Goal: Complete application form: Complete application form

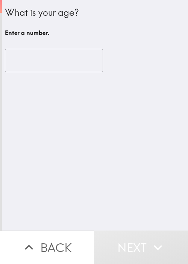
click at [38, 60] on input "number" at bounding box center [54, 60] width 98 height 23
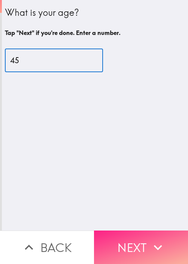
type input "45"
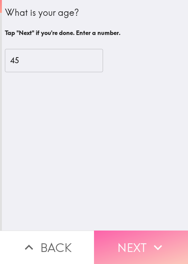
click at [129, 239] on button "Next" at bounding box center [141, 246] width 94 height 33
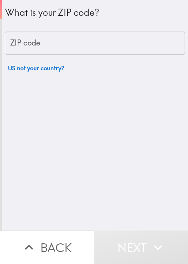
drag, startPoint x: 47, startPoint y: 59, endPoint x: 52, endPoint y: 54, distance: 7.2
click at [50, 57] on div "What is your ZIP code? ZIP code ZIP code US not your country?" at bounding box center [95, 37] width 180 height 75
click at [53, 51] on input "ZIP code" at bounding box center [95, 43] width 180 height 23
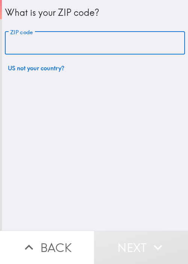
paste input "33621"
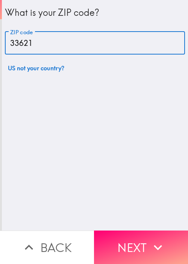
type input "33621"
click at [133, 230] on button "Next" at bounding box center [141, 246] width 94 height 33
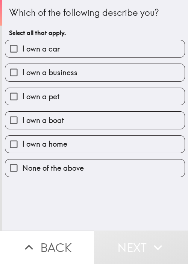
click at [80, 48] on label "I own a car" at bounding box center [94, 48] width 179 height 17
click at [22, 48] on input "I own a car" at bounding box center [13, 48] width 17 height 17
checkbox input "true"
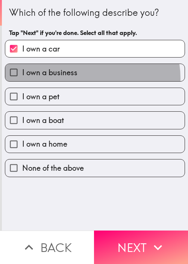
click at [84, 78] on label "I own a business" at bounding box center [94, 72] width 179 height 17
click at [22, 78] on input "I own a business" at bounding box center [13, 72] width 17 height 17
checkbox input "true"
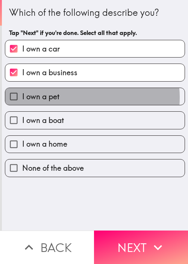
click at [77, 97] on label "I own a pet" at bounding box center [94, 96] width 179 height 17
click at [22, 97] on input "I own a pet" at bounding box center [13, 96] width 17 height 17
checkbox input "true"
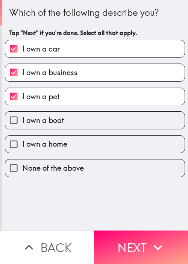
click at [75, 118] on label "I own a boat" at bounding box center [94, 120] width 179 height 17
click at [22, 118] on input "I own a boat" at bounding box center [13, 120] width 17 height 17
checkbox input "true"
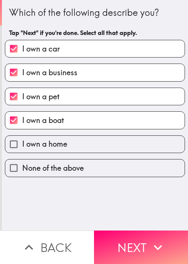
click at [70, 139] on label "I own a home" at bounding box center [94, 144] width 179 height 17
click at [22, 139] on input "I own a home" at bounding box center [13, 144] width 17 height 17
checkbox input "true"
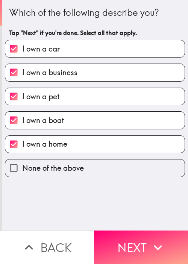
click at [123, 241] on button "Next" at bounding box center [141, 246] width 94 height 33
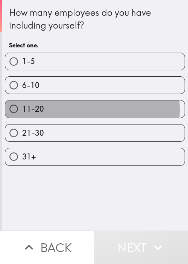
click at [67, 109] on label "11-20" at bounding box center [94, 108] width 179 height 17
click at [22, 109] on input "11-20" at bounding box center [13, 108] width 17 height 17
radio input "true"
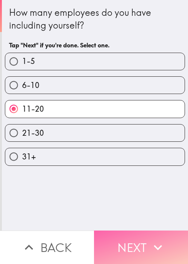
click at [119, 240] on button "Next" at bounding box center [141, 246] width 94 height 33
